Goal: Task Accomplishment & Management: Use online tool/utility

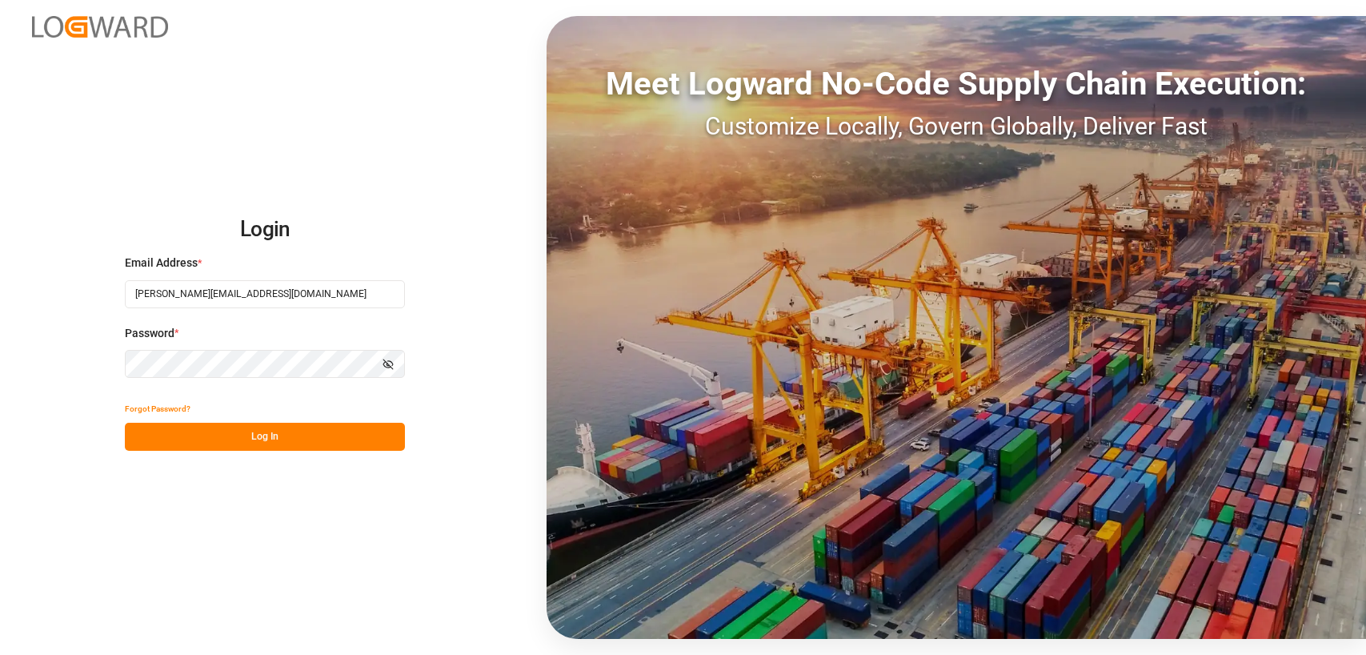
click at [233, 437] on button "Log In" at bounding box center [265, 437] width 280 height 28
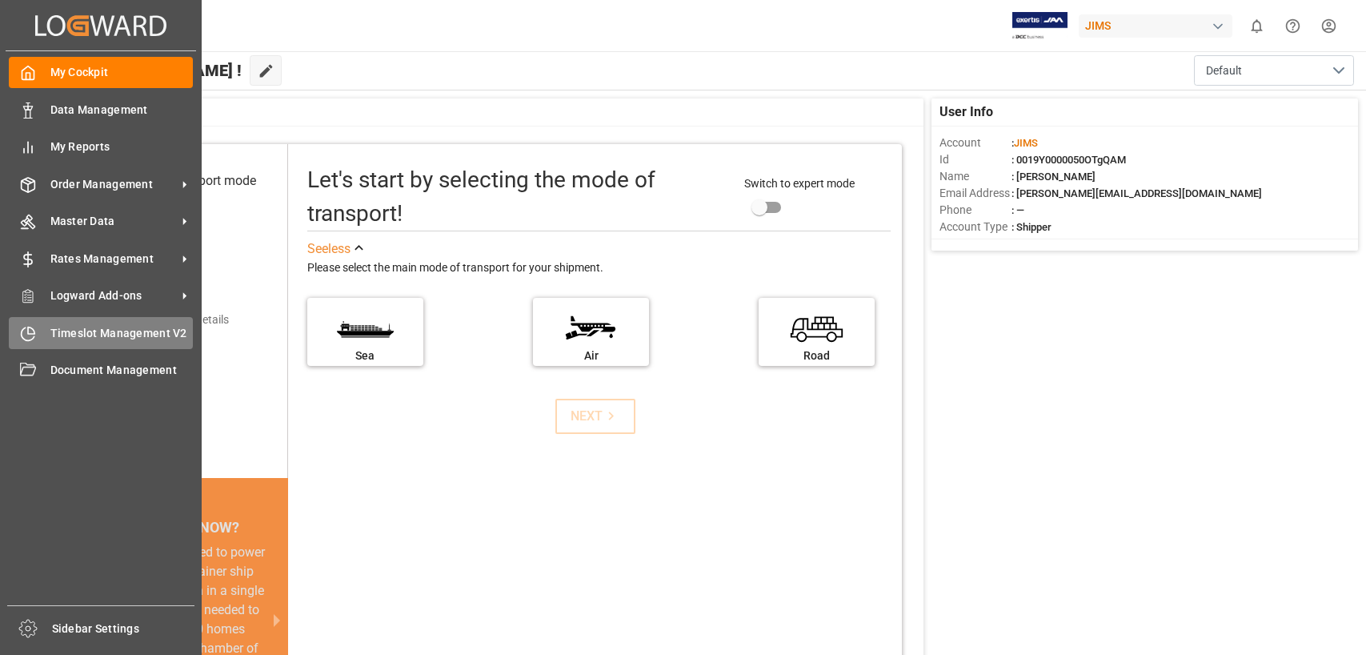
click at [54, 330] on span "Timeslot Management V2" at bounding box center [121, 333] width 143 height 17
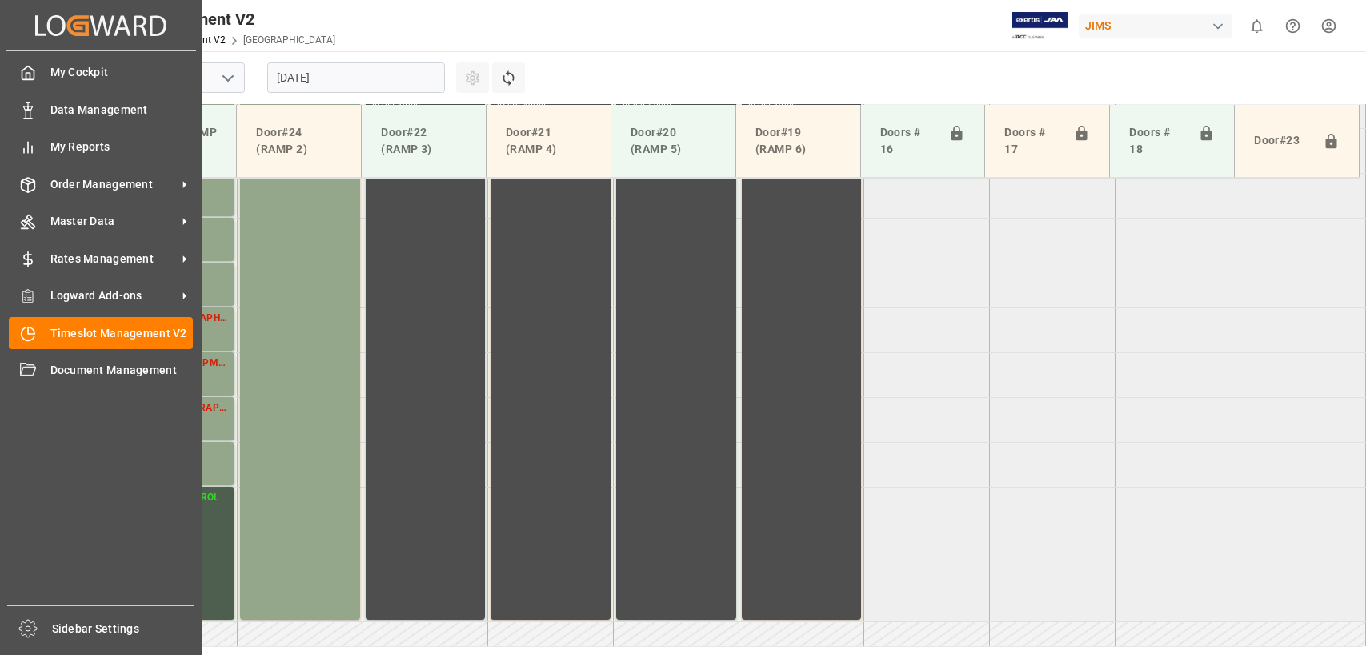
scroll to position [634, 0]
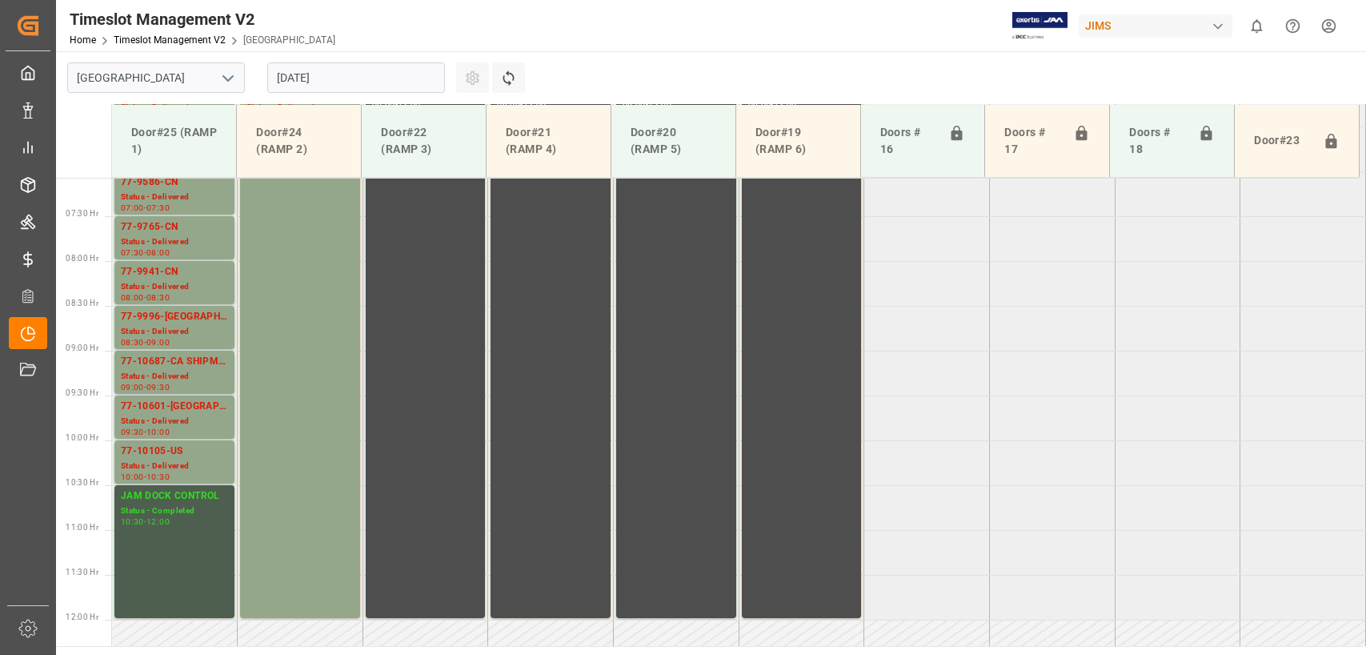
click at [347, 76] on input "[DATE]" at bounding box center [356, 77] width 178 height 30
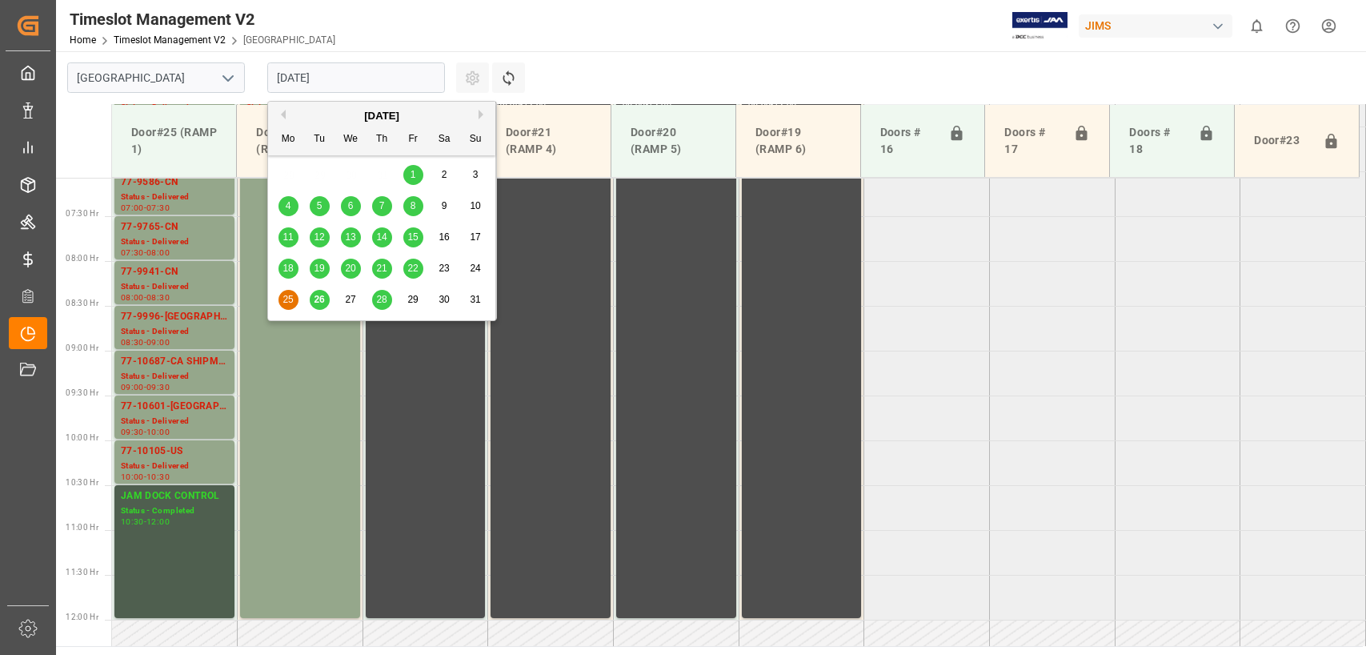
click at [317, 300] on span "26" at bounding box center [319, 299] width 10 height 11
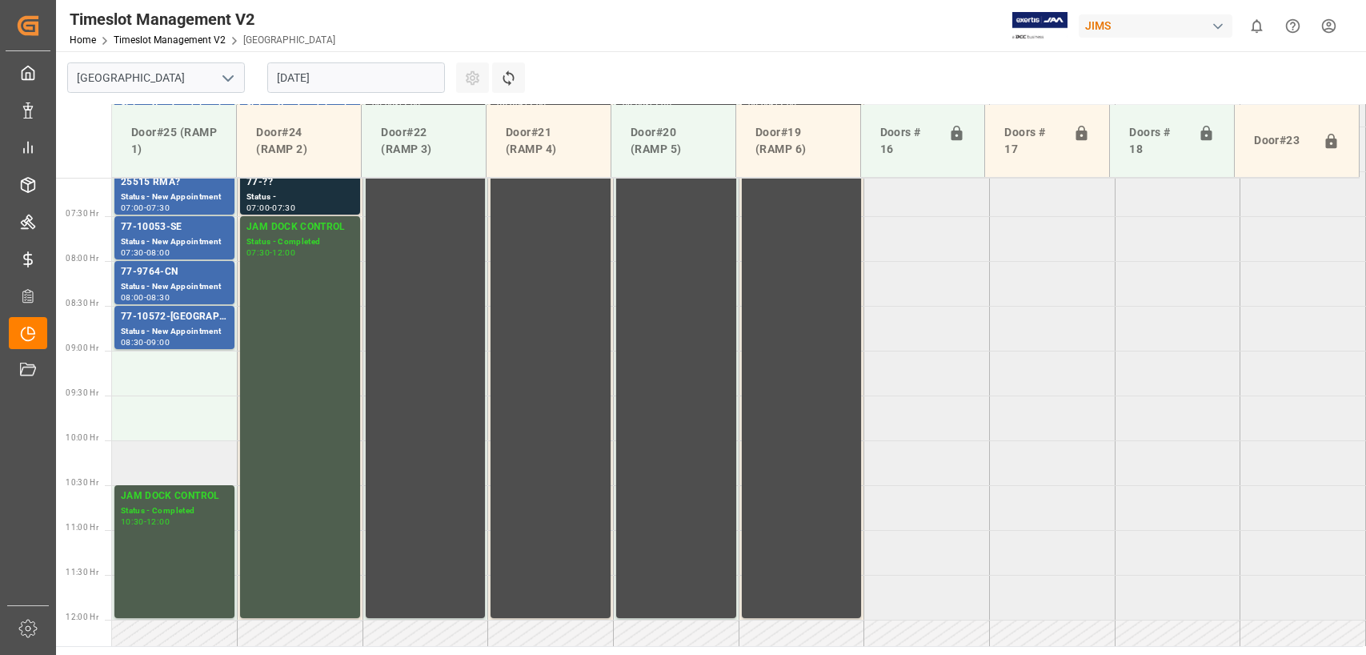
click at [134, 472] on td at bounding box center [175, 462] width 126 height 45
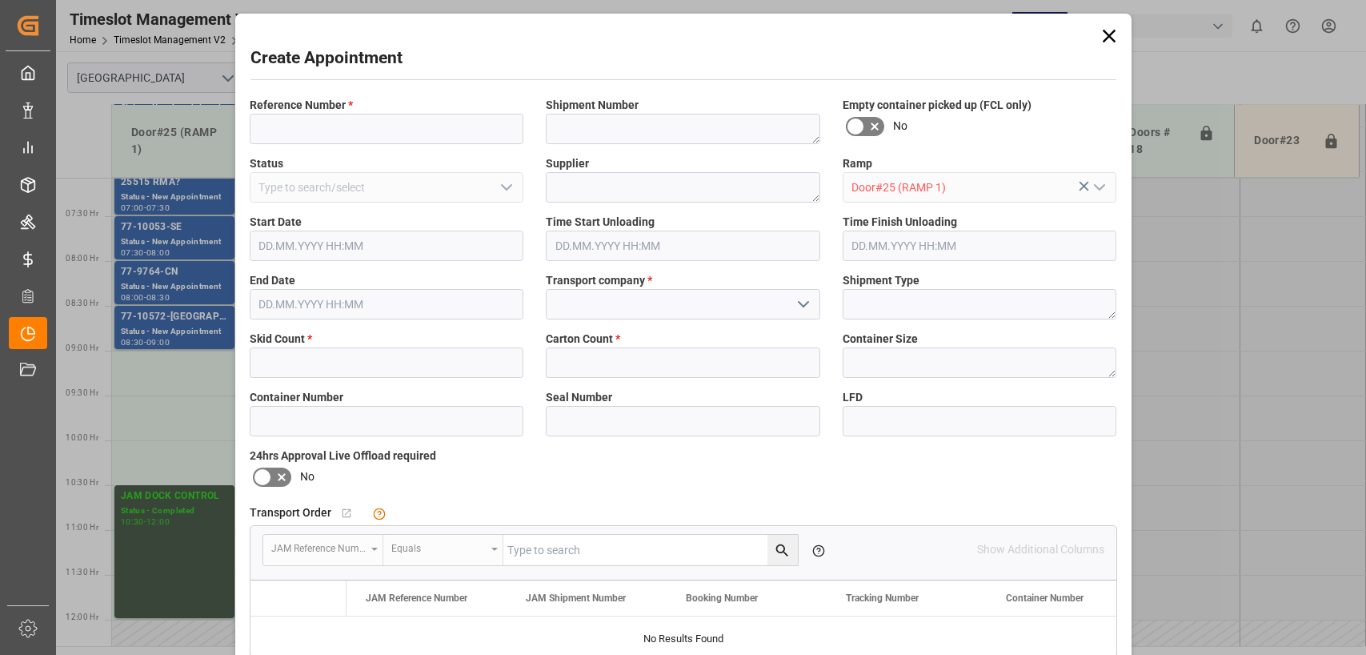
type input "[DATE] 10:00"
type input "[DATE] 10:30"
click at [305, 124] on input at bounding box center [387, 129] width 275 height 30
type input "77-10640-us"
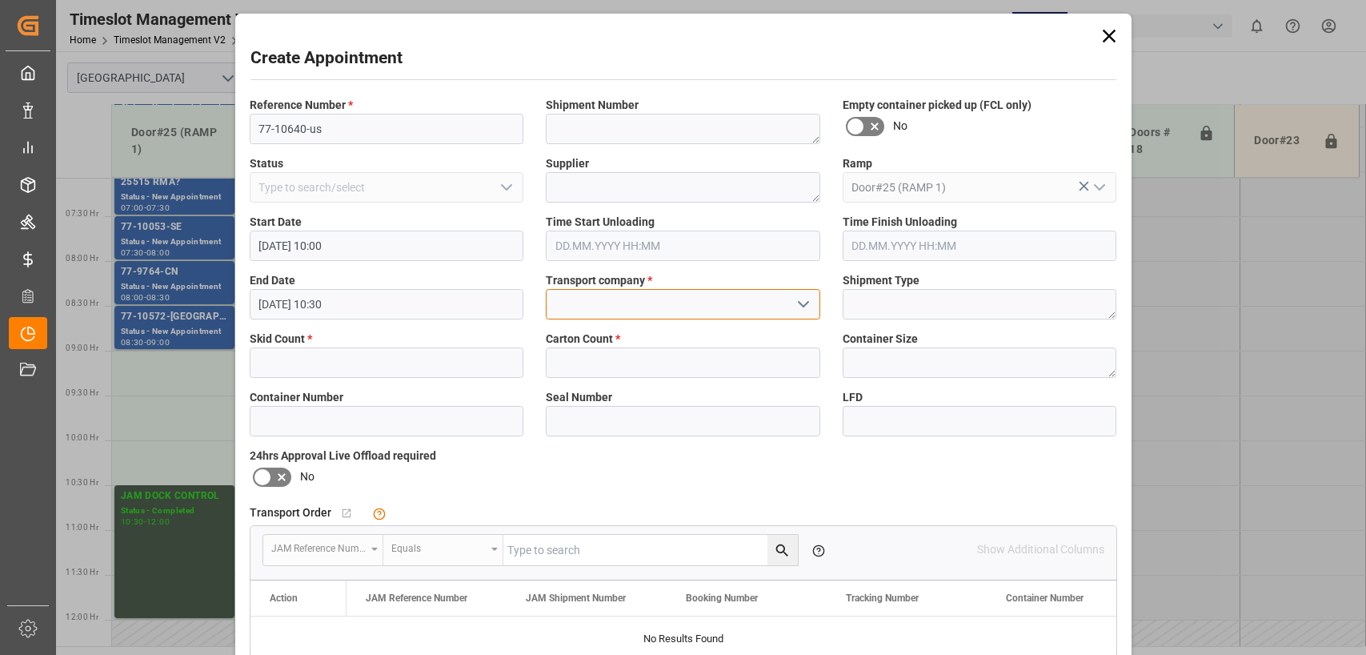
type input "k"
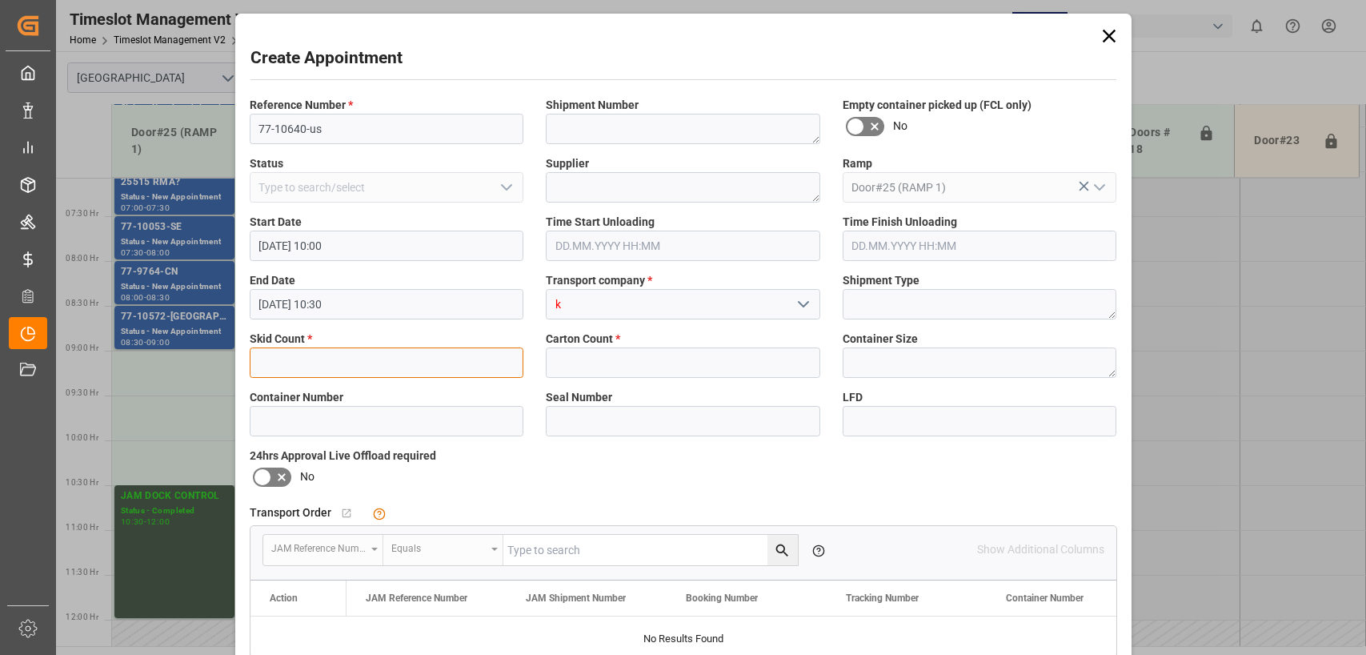
type input "3"
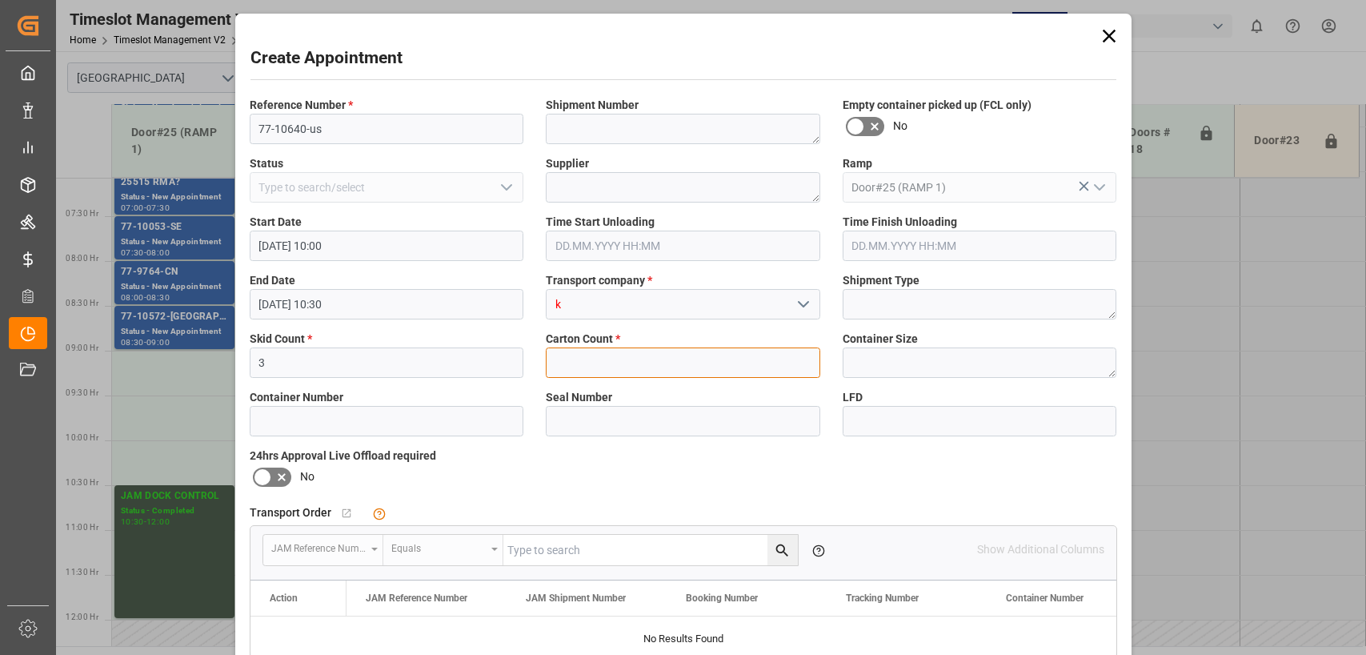
type input "96"
click at [535, 260] on div "Time Start Unloading" at bounding box center [683, 237] width 297 height 58
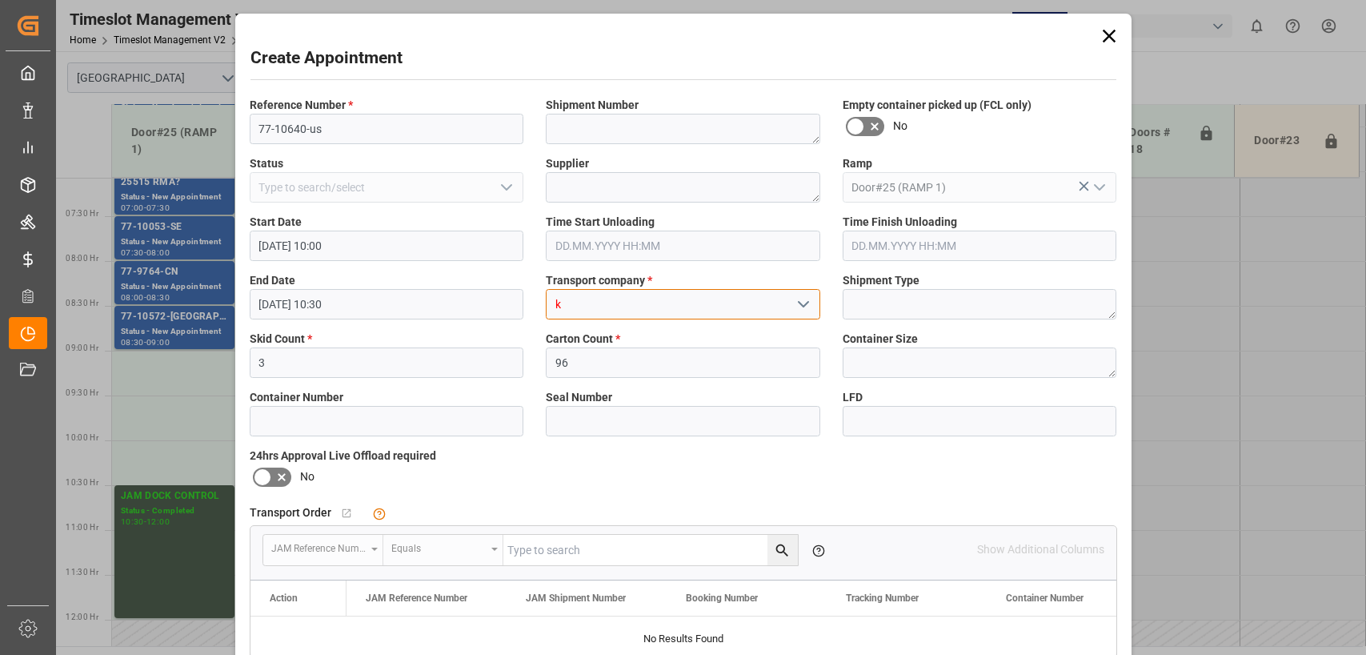
click at [646, 301] on input "k" at bounding box center [683, 304] width 275 height 30
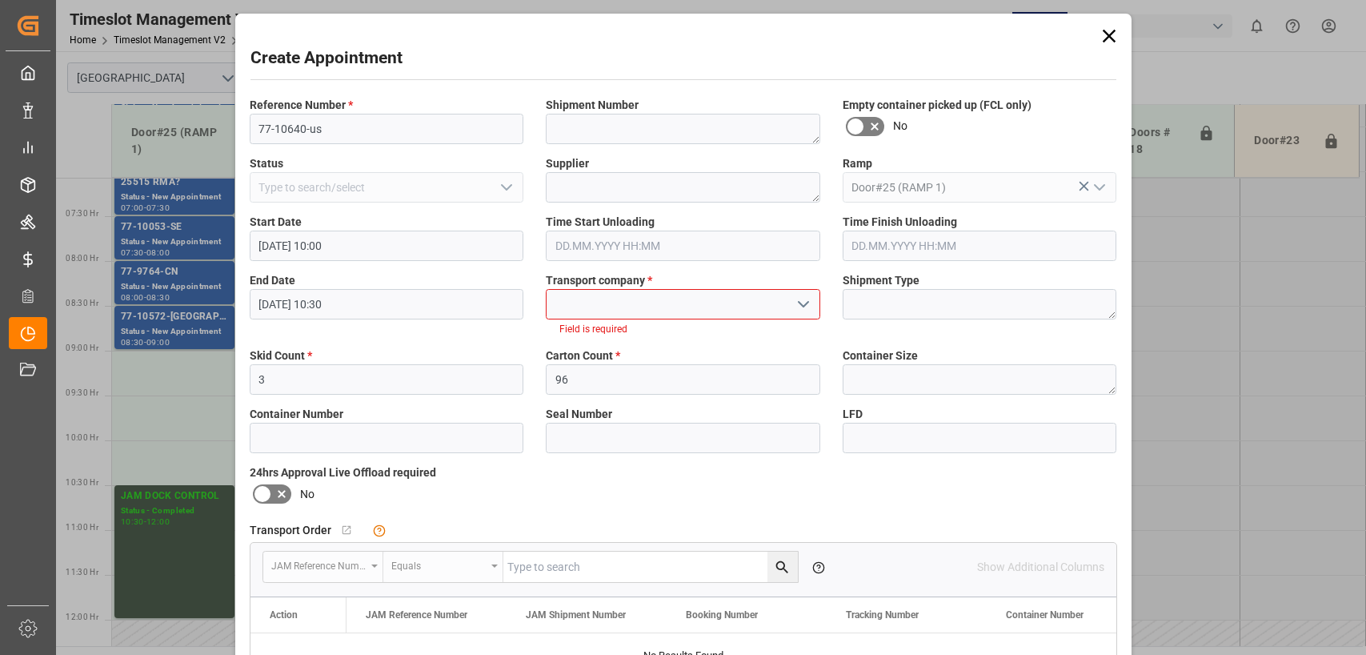
click at [800, 302] on icon "open menu" at bounding box center [803, 304] width 19 height 19
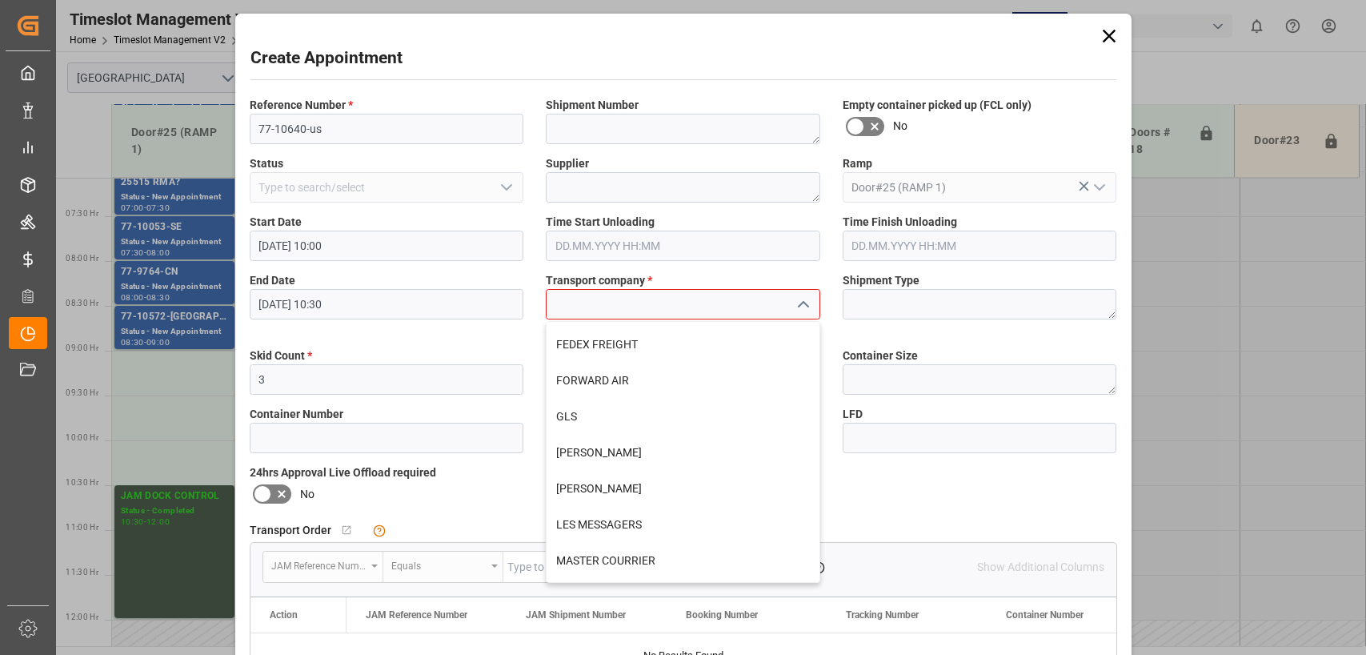
scroll to position [160, 0]
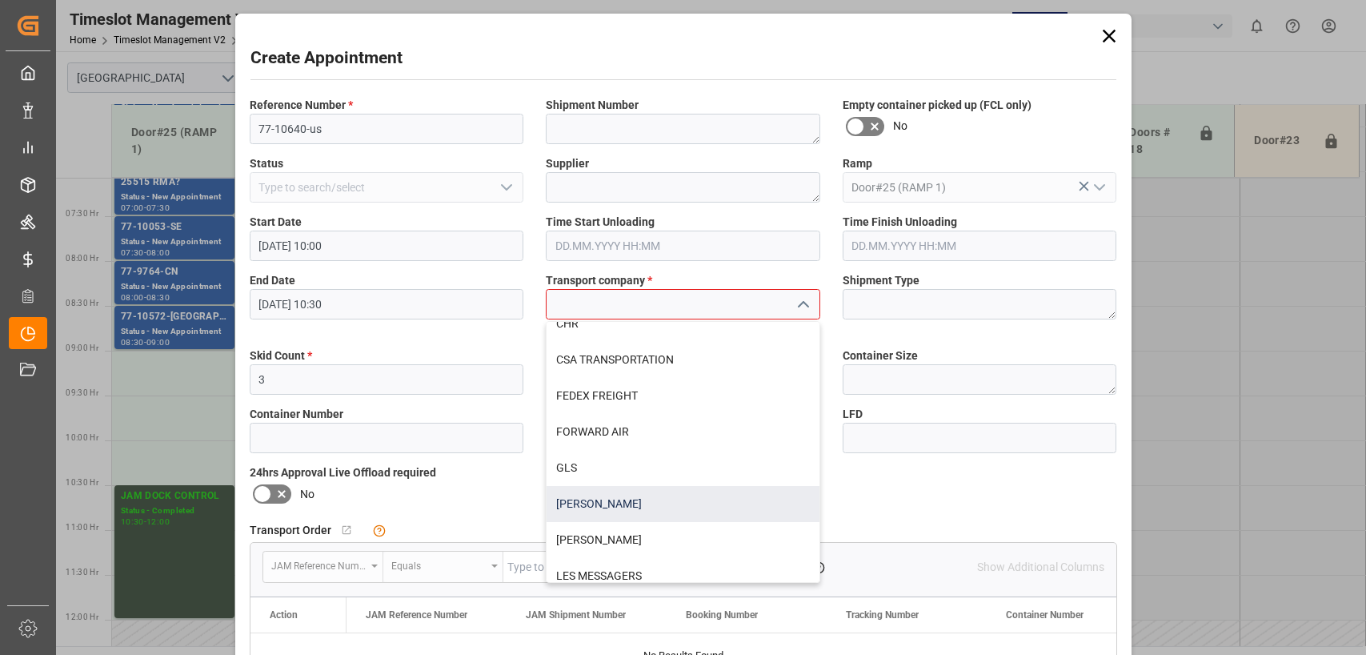
click at [563, 505] on div "[PERSON_NAME]" at bounding box center [683, 504] width 273 height 36
type input "[PERSON_NAME]"
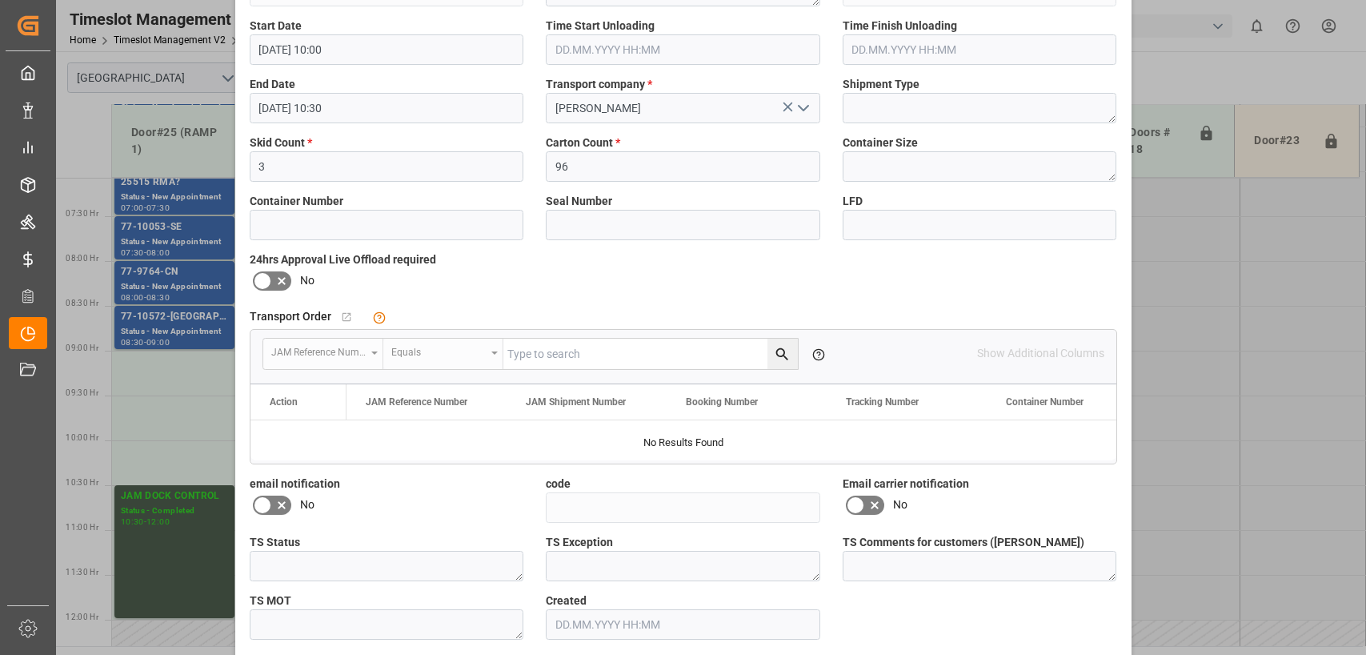
scroll to position [263, 0]
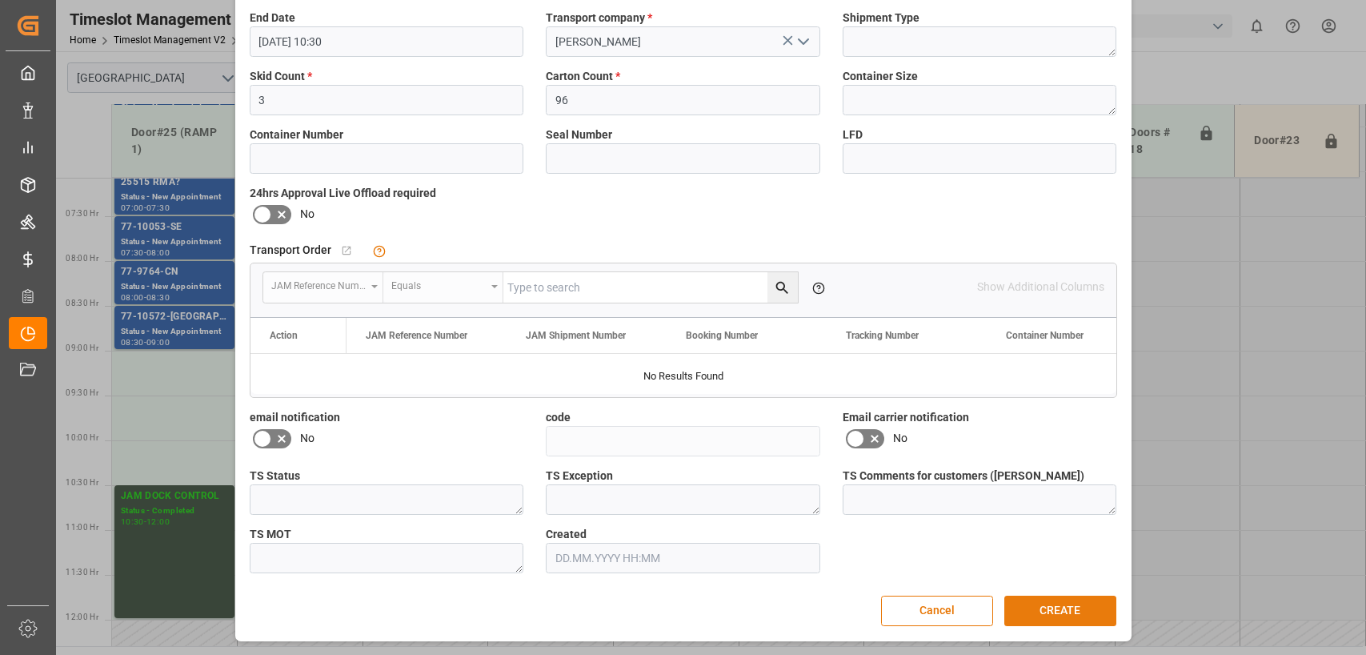
click at [1054, 624] on button "CREATE" at bounding box center [1061, 611] width 112 height 30
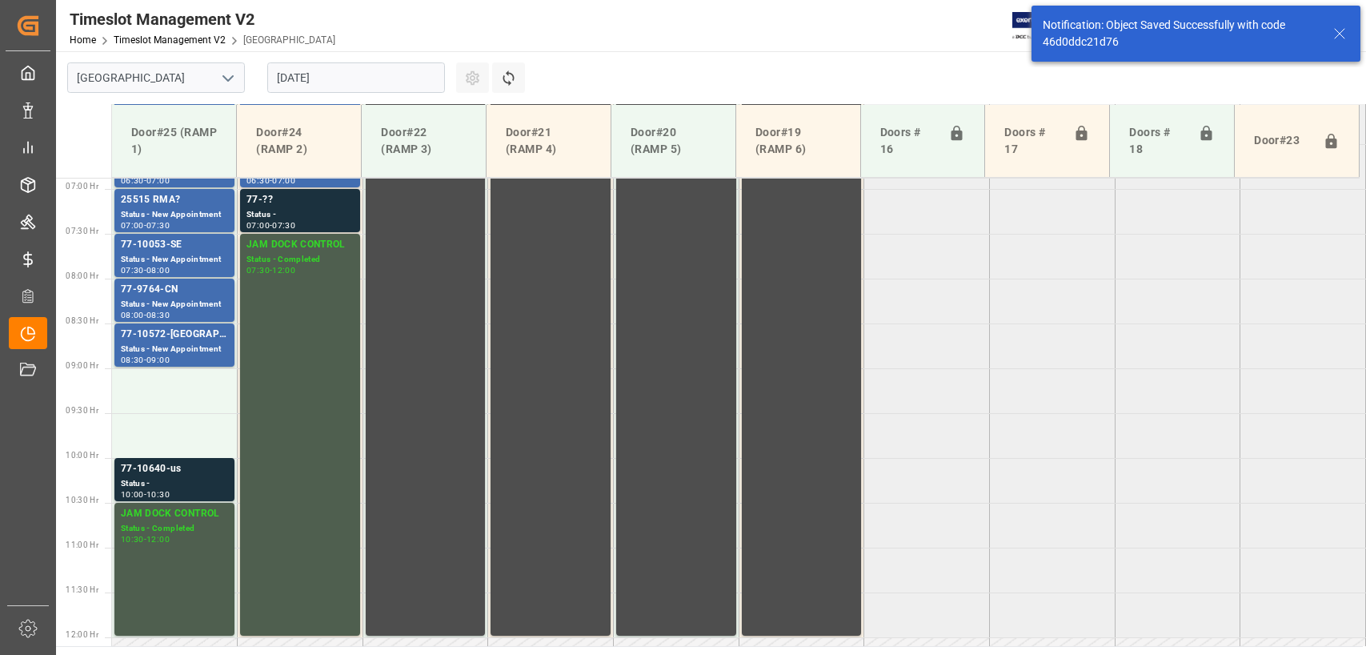
scroll to position [813, 0]
